Goal: Information Seeking & Learning: Learn about a topic

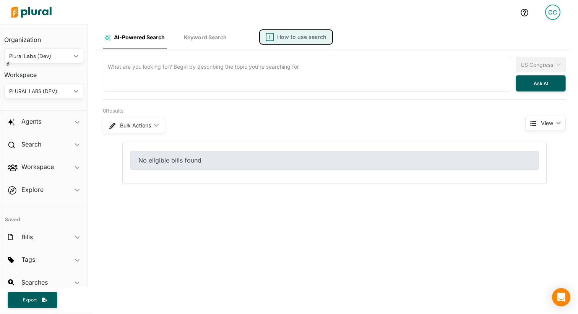
click at [301, 31] on button "i How to use search" at bounding box center [295, 37] width 73 height 15
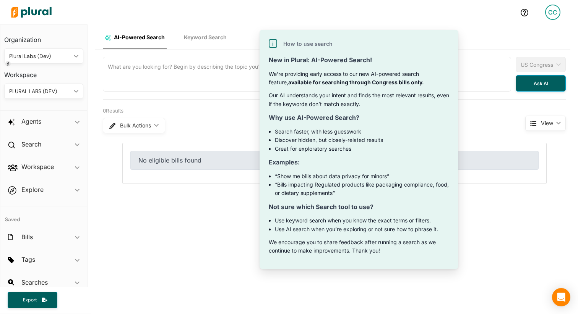
click at [269, 19] on div at bounding box center [261, 12] width 506 height 27
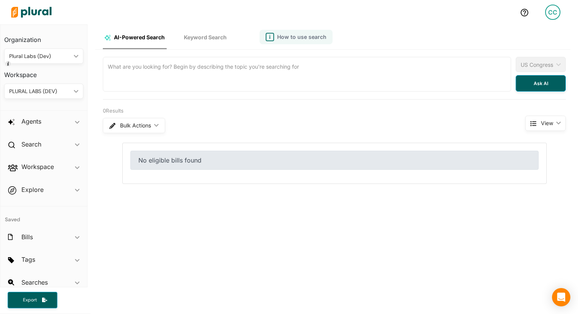
click at [215, 37] on span "Keyword Search" at bounding box center [205, 37] width 43 height 6
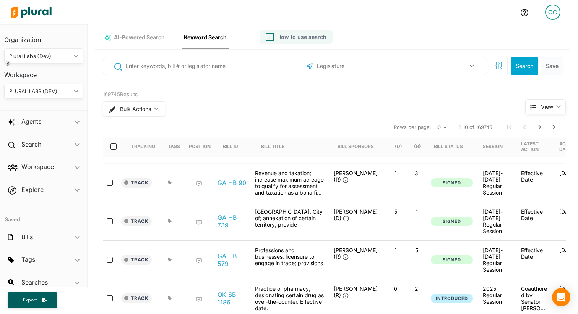
click at [153, 37] on span "AI-Powered Search" at bounding box center [139, 37] width 51 height 6
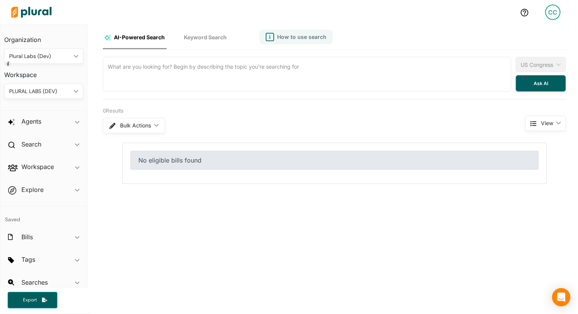
click at [200, 38] on span "Keyword Search" at bounding box center [205, 37] width 43 height 6
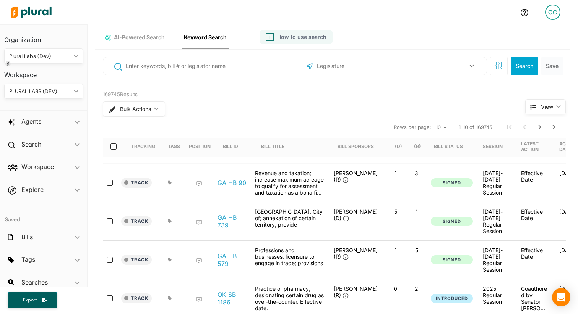
click at [129, 33] on div "AI-Powered Search" at bounding box center [135, 37] width 60 height 8
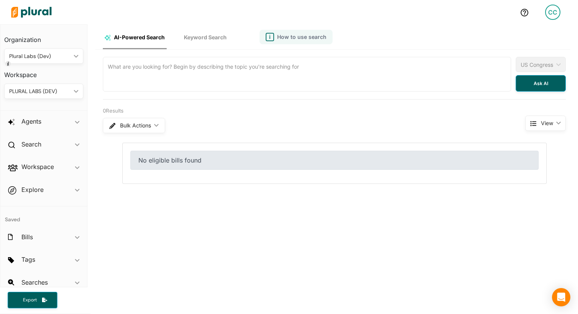
click at [193, 41] on link "Keyword Search" at bounding box center [205, 37] width 47 height 23
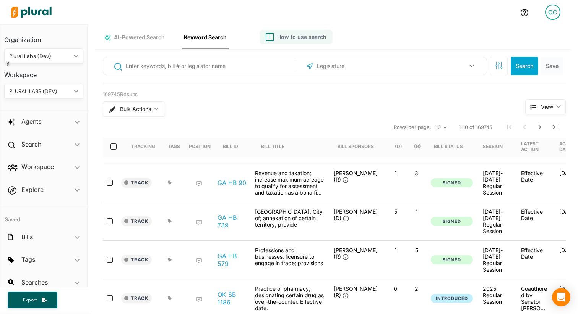
click at [340, 31] on nav "AI-Powered Search Keyword Search" at bounding box center [332, 36] width 475 height 25
click at [314, 41] on span "How to use search" at bounding box center [301, 37] width 49 height 8
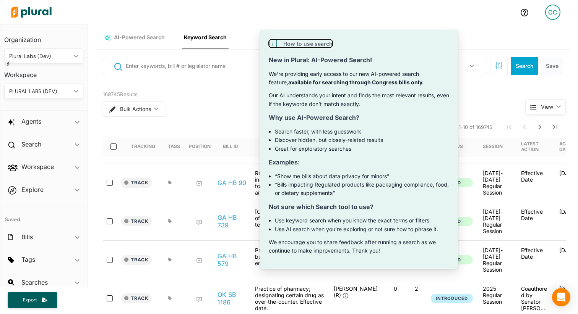
click at [314, 41] on span "How to use search" at bounding box center [307, 44] width 49 height 8
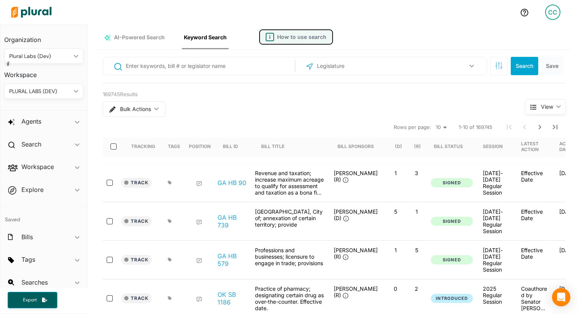
click at [314, 41] on span "How to use search" at bounding box center [301, 37] width 49 height 8
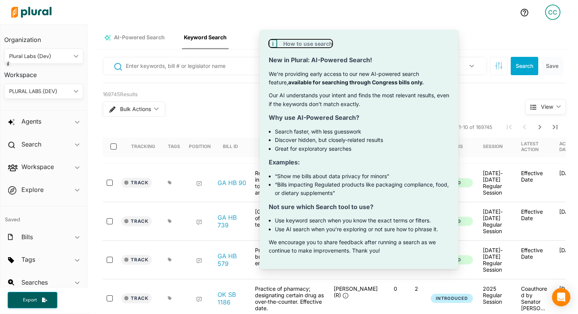
click at [314, 41] on span "How to use search" at bounding box center [307, 44] width 49 height 8
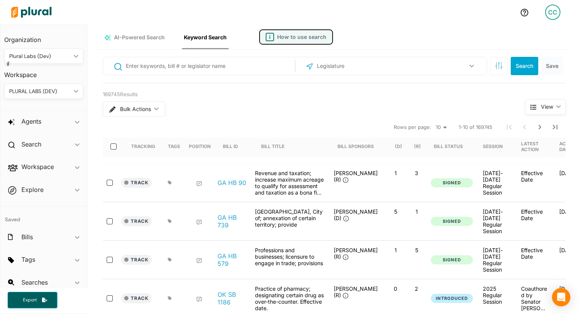
click at [314, 41] on span "How to use search" at bounding box center [301, 37] width 49 height 8
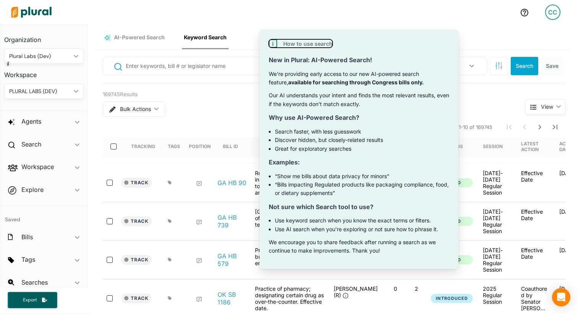
click at [314, 41] on span "How to use search" at bounding box center [307, 44] width 49 height 8
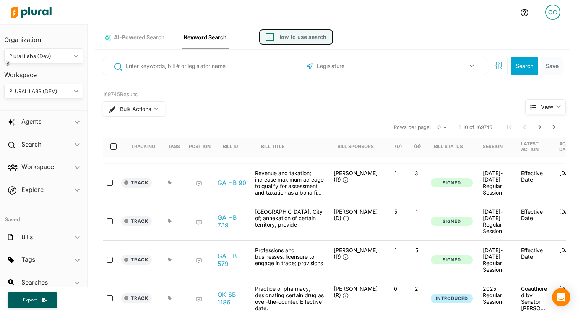
click at [314, 41] on span "How to use search" at bounding box center [301, 37] width 49 height 8
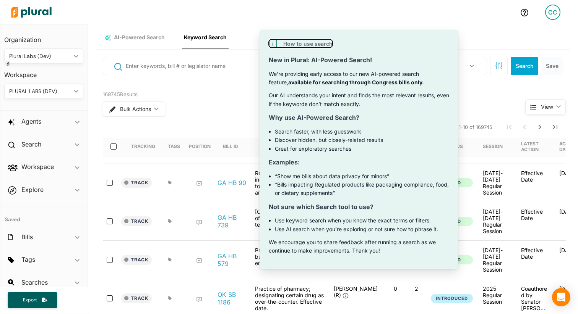
click at [314, 41] on span "How to use search" at bounding box center [307, 44] width 49 height 8
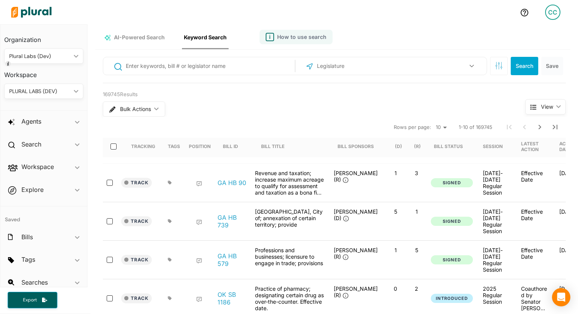
click at [160, 32] on link "AI-Powered Search" at bounding box center [135, 37] width 64 height 23
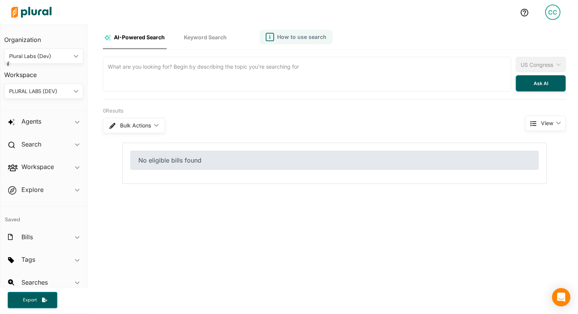
click at [40, 19] on img at bounding box center [31, 12] width 53 height 27
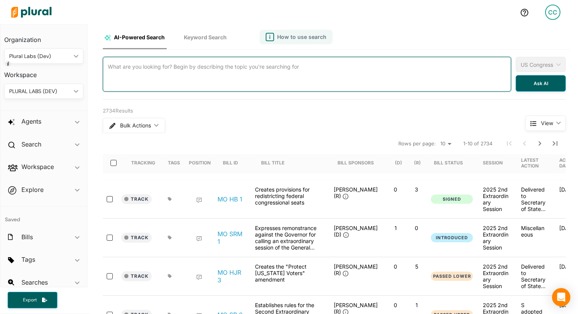
click at [133, 89] on textarea at bounding box center [307, 74] width 408 height 35
